Goal: Check status: Check status

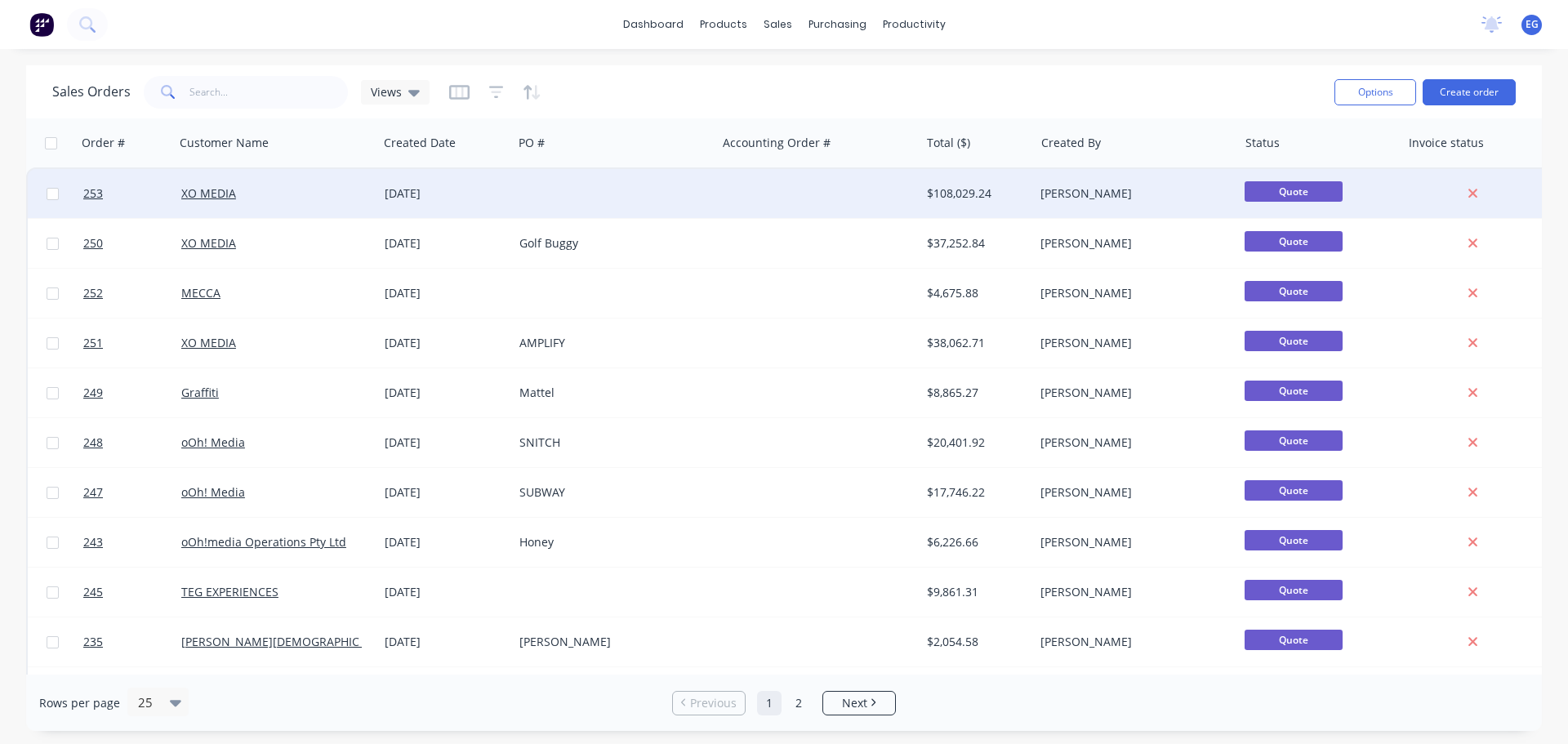
click at [448, 199] on div "[DATE]" at bounding box center [445, 193] width 122 height 16
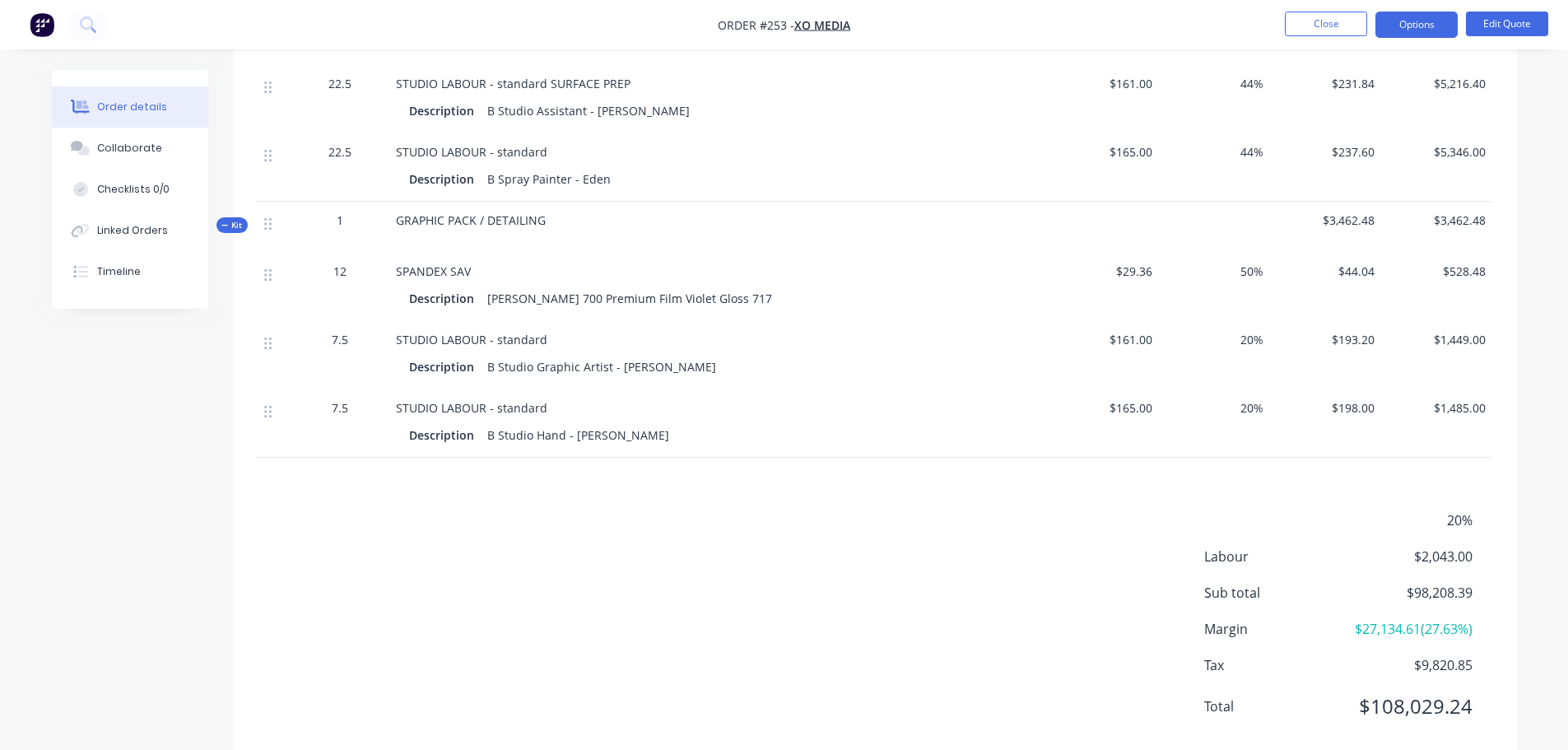
scroll to position [2745, 0]
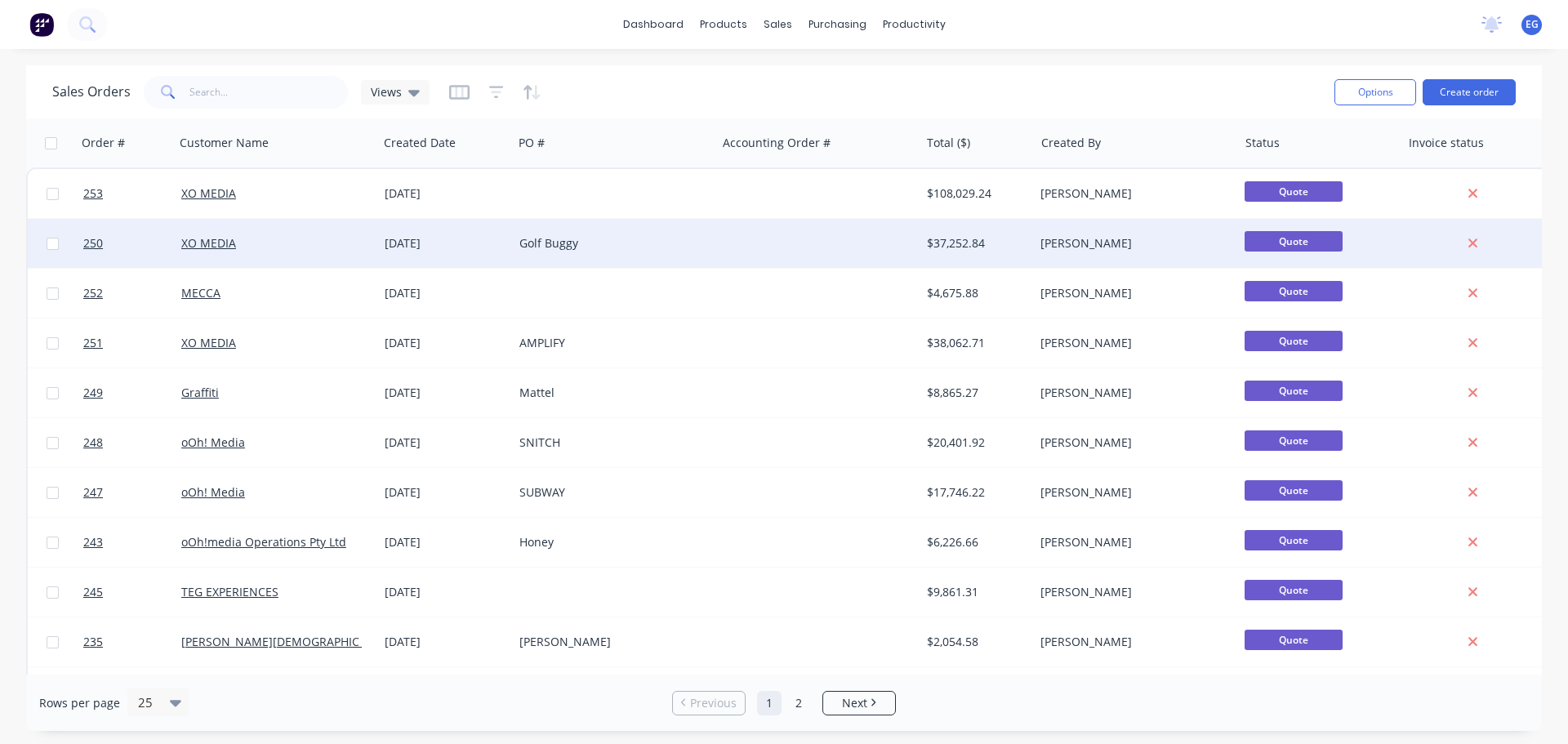
click at [549, 240] on div "Golf Buggy" at bounding box center [610, 243] width 181 height 16
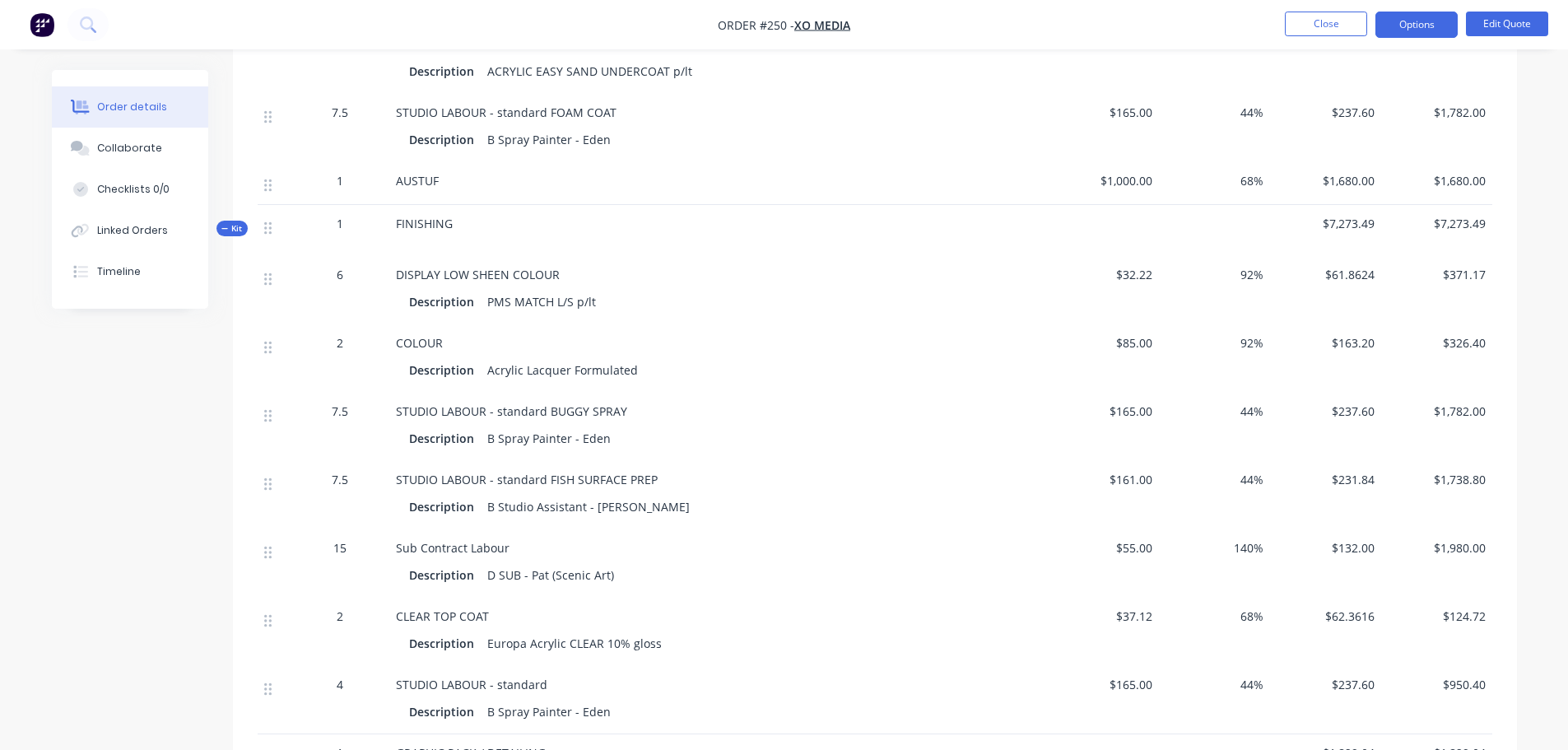
scroll to position [1481, 0]
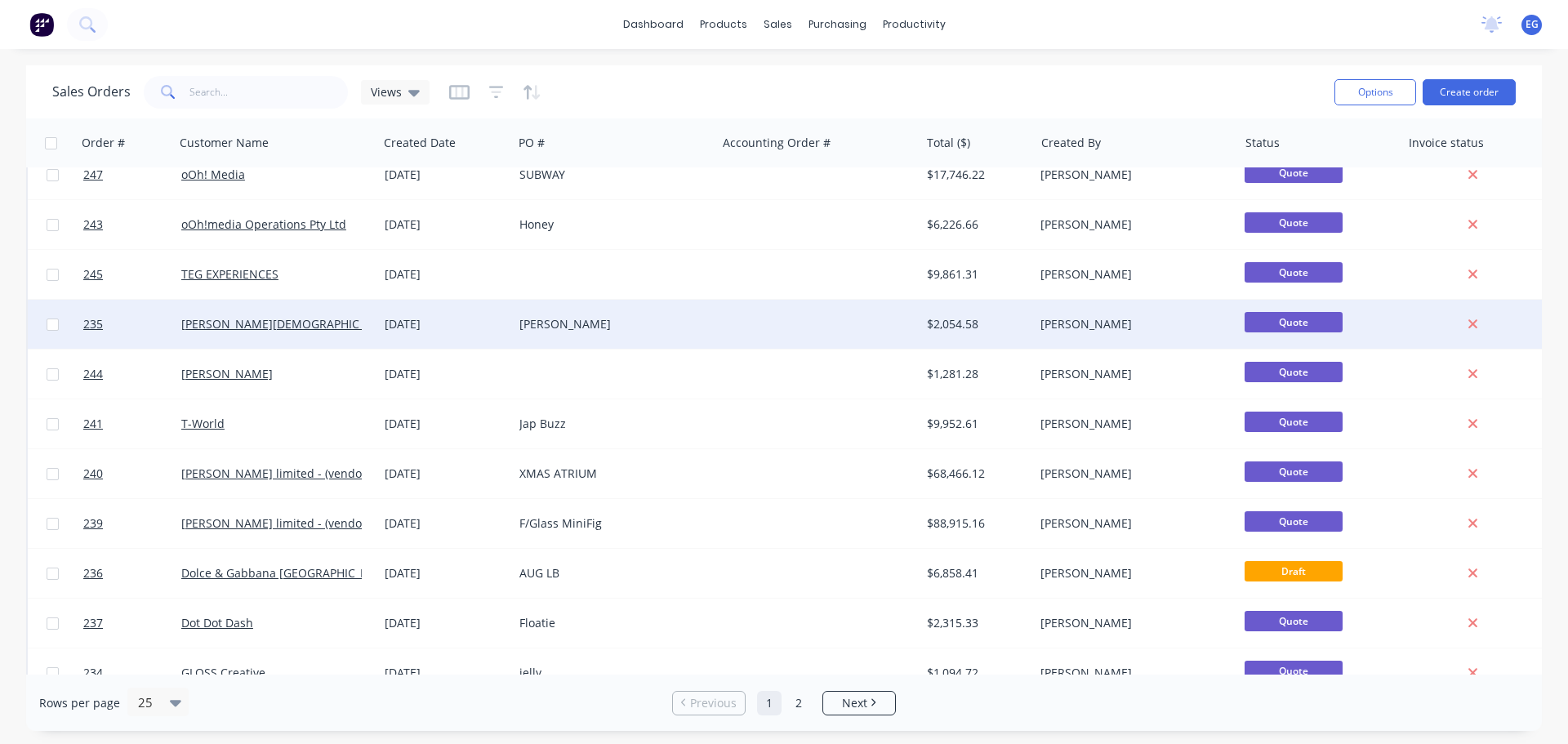
scroll to position [327, 0]
